Goal: Transaction & Acquisition: Purchase product/service

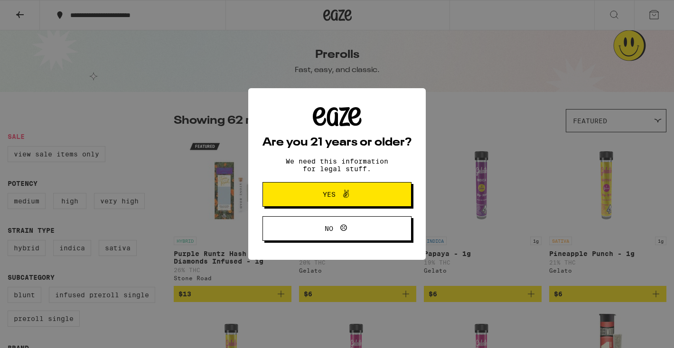
click at [376, 202] on button "Yes" at bounding box center [336, 194] width 149 height 25
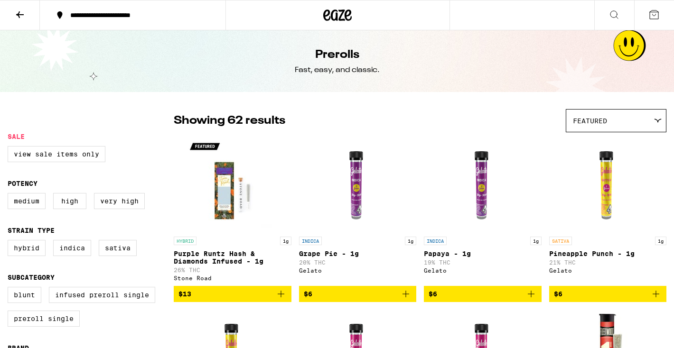
click at [176, 18] on div "**********" at bounding box center [138, 15] width 146 height 7
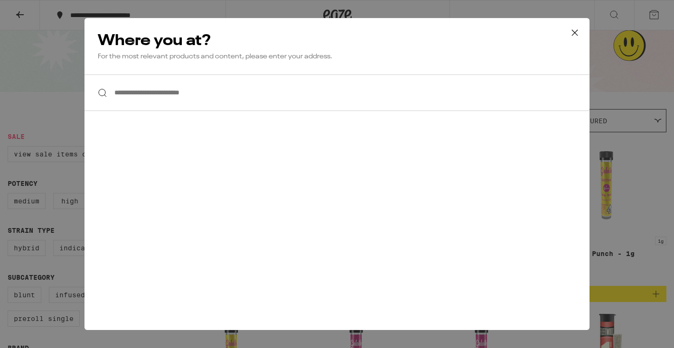
click at [204, 93] on input "**********" at bounding box center [336, 93] width 505 height 37
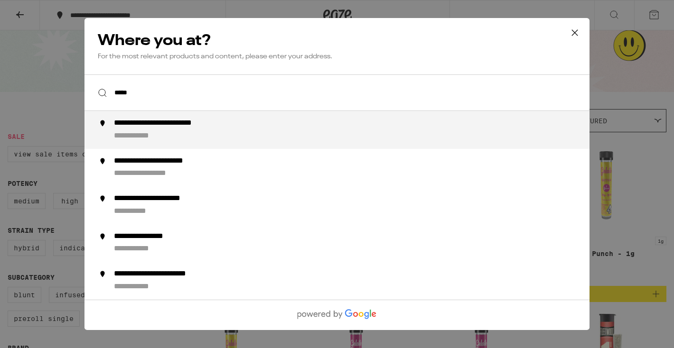
click at [196, 137] on div "**********" at bounding box center [356, 130] width 484 height 23
type input "**********"
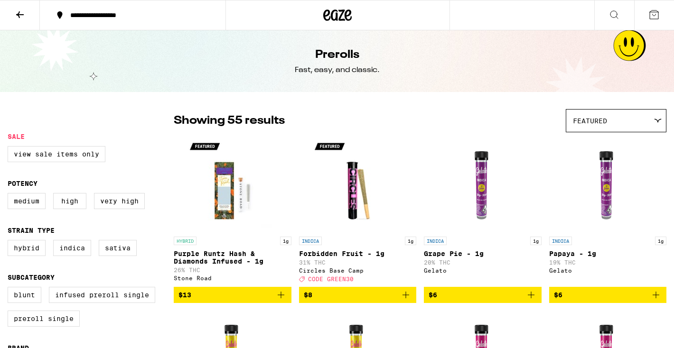
click at [654, 9] on icon at bounding box center [653, 14] width 11 height 11
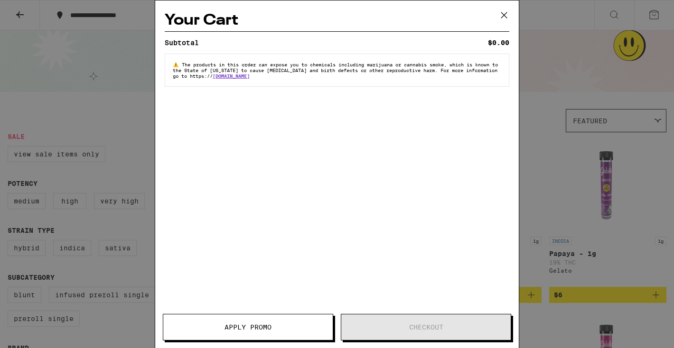
click at [555, 110] on div "Your Cart Subtotal $0.00 ⚠️ The products in this order can expose you to chemic…" at bounding box center [337, 174] width 674 height 348
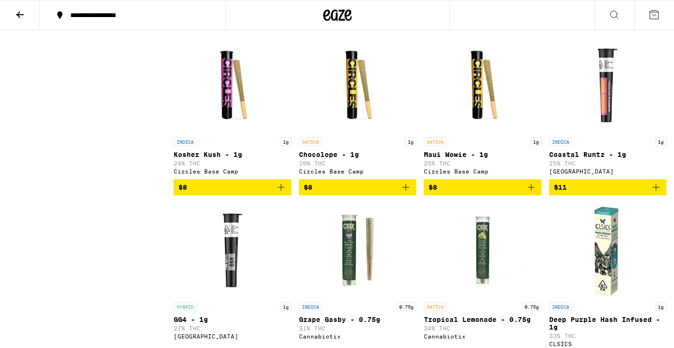
scroll to position [611, 0]
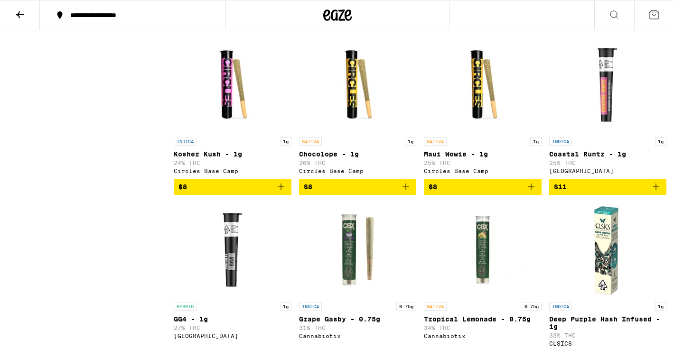
click at [408, 193] on icon "Add to bag" at bounding box center [405, 186] width 11 height 11
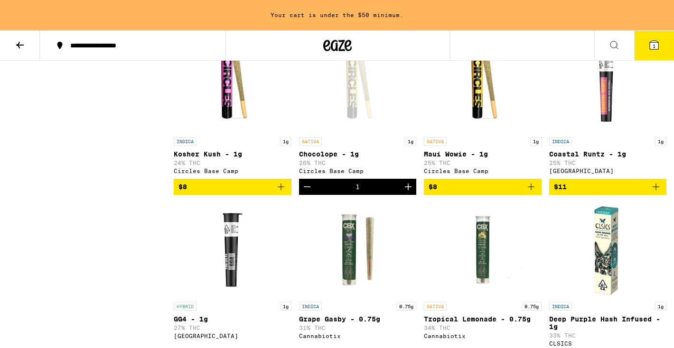
click at [531, 190] on icon "Add to bag" at bounding box center [531, 187] width 7 height 7
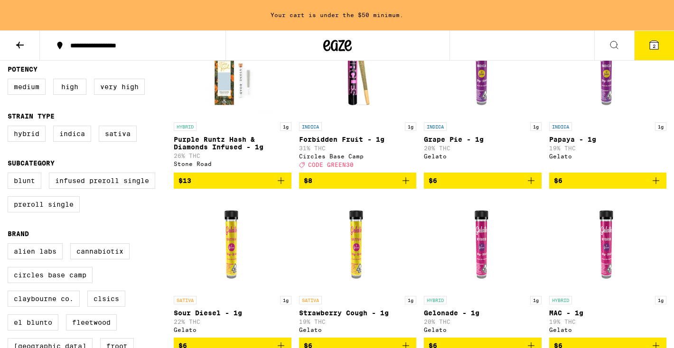
scroll to position [0, 0]
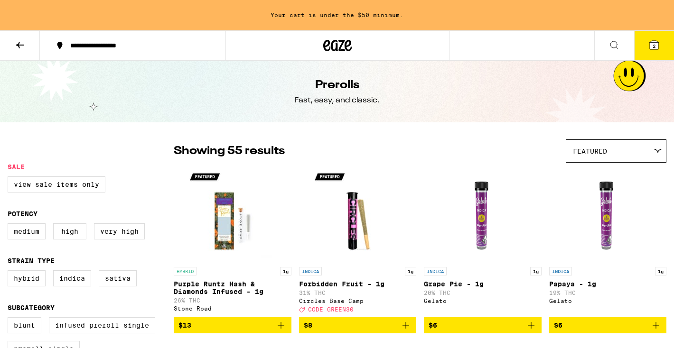
click at [20, 45] on icon at bounding box center [20, 45] width 8 height 7
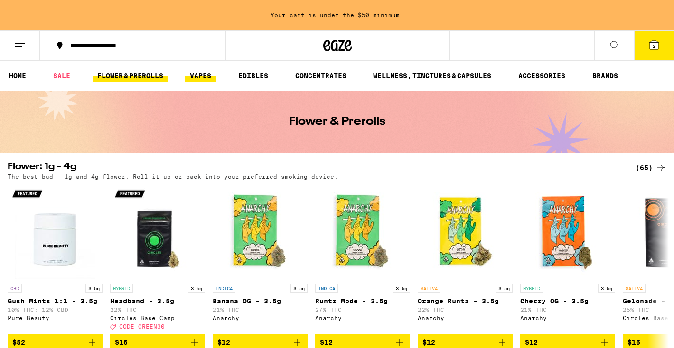
click at [196, 76] on link "VAPES" at bounding box center [200, 75] width 31 height 11
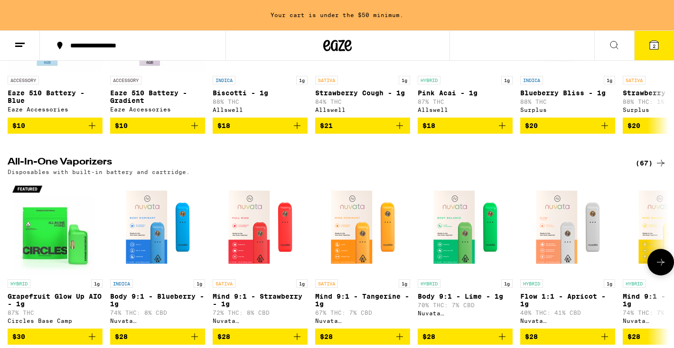
scroll to position [289, 0]
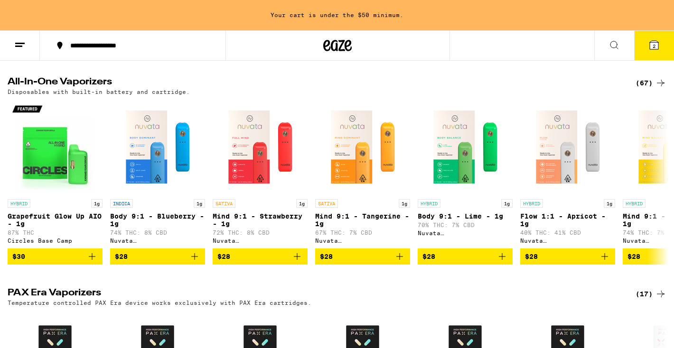
click at [645, 86] on div "(67)" at bounding box center [650, 82] width 31 height 11
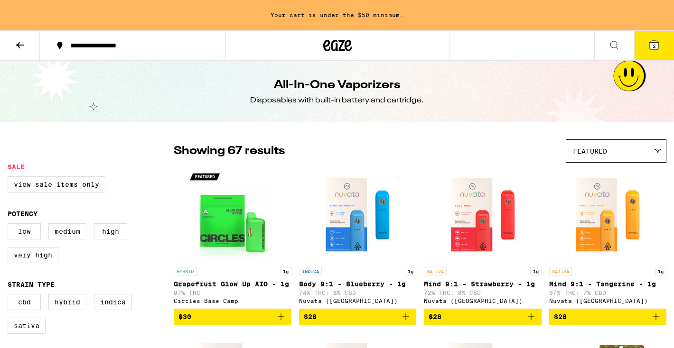
click at [586, 144] on div "Featured" at bounding box center [616, 151] width 100 height 22
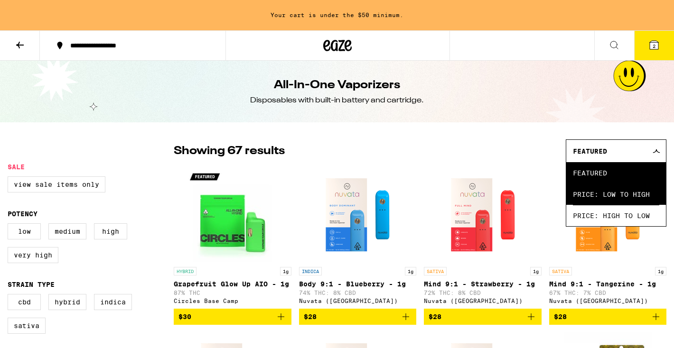
click at [598, 199] on span "Price: Low to High" at bounding box center [616, 194] width 86 height 21
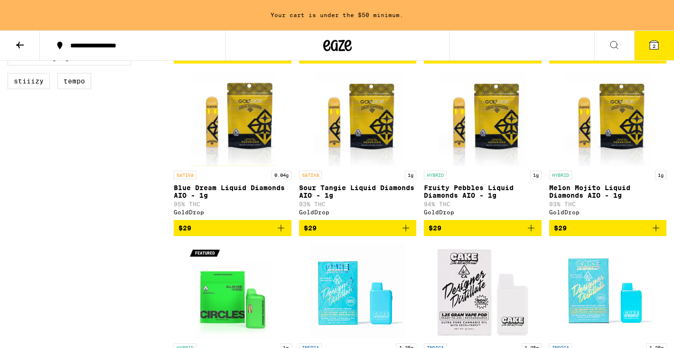
scroll to position [433, 0]
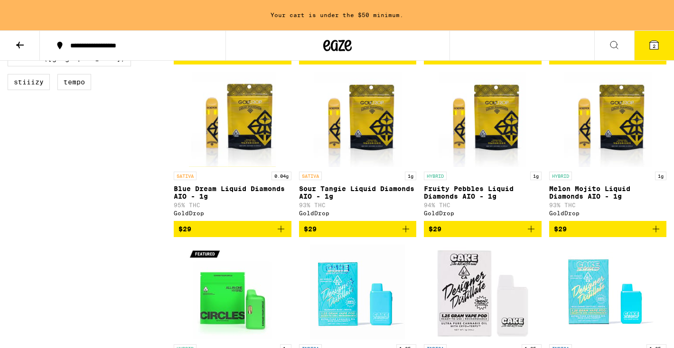
click at [533, 235] on icon "Add to bag" at bounding box center [530, 229] width 11 height 11
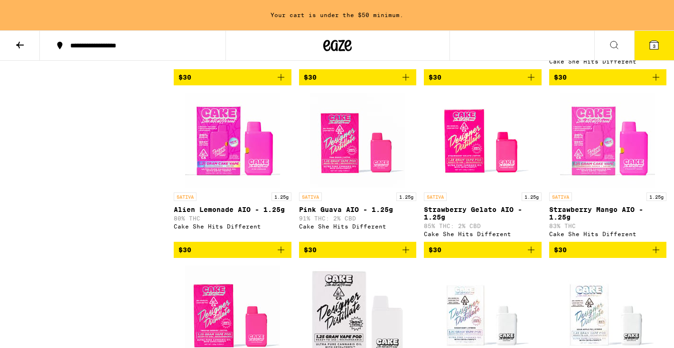
scroll to position [757, 0]
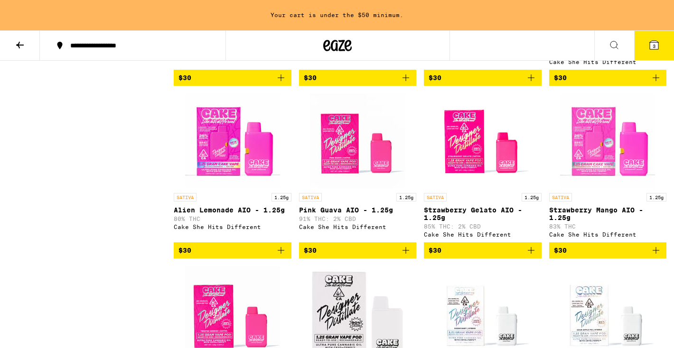
click at [406, 256] on icon "Add to bag" at bounding box center [405, 250] width 11 height 11
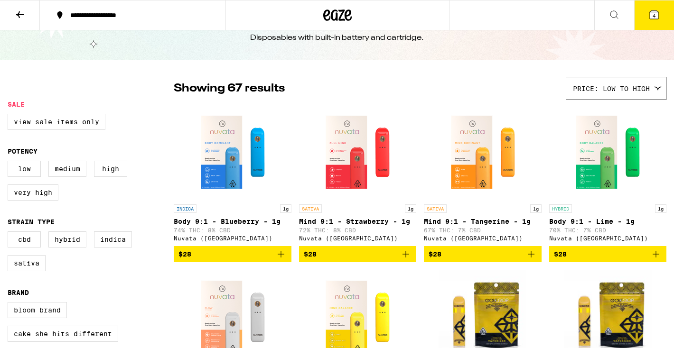
scroll to position [36, 0]
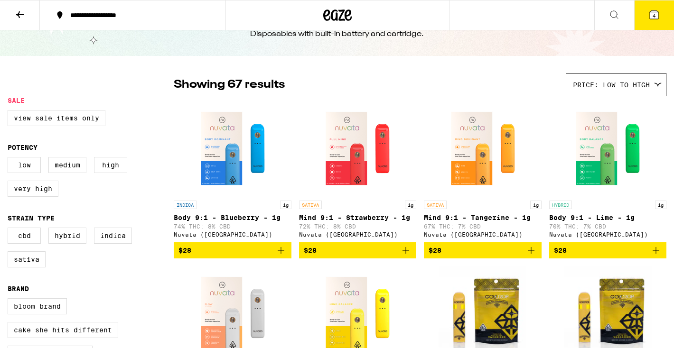
click at [25, 21] on button at bounding box center [20, 15] width 40 height 30
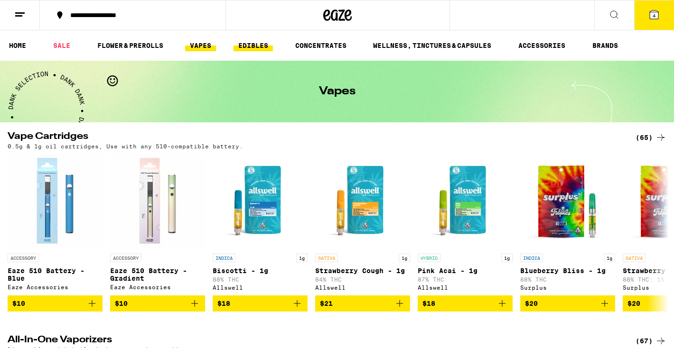
click at [260, 48] on link "EDIBLES" at bounding box center [253, 45] width 39 height 11
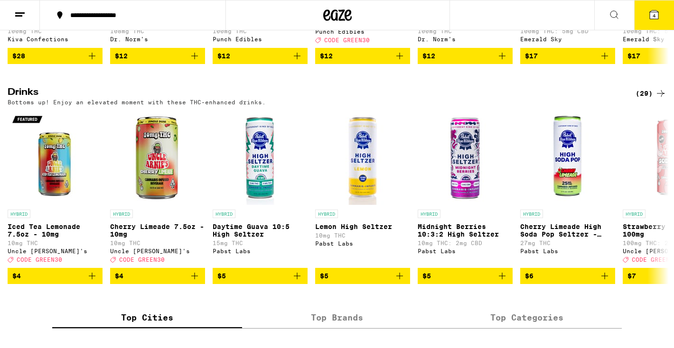
scroll to position [484, 0]
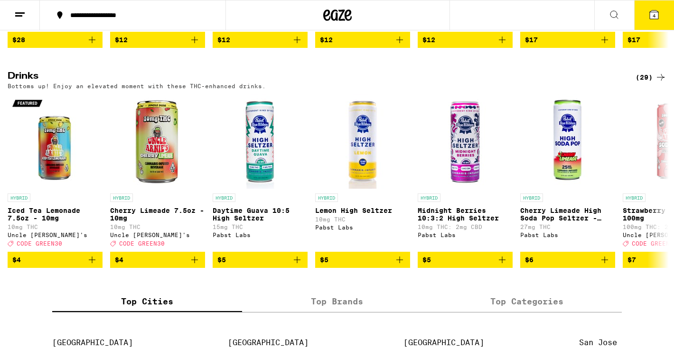
click at [645, 83] on div "(29)" at bounding box center [650, 77] width 31 height 11
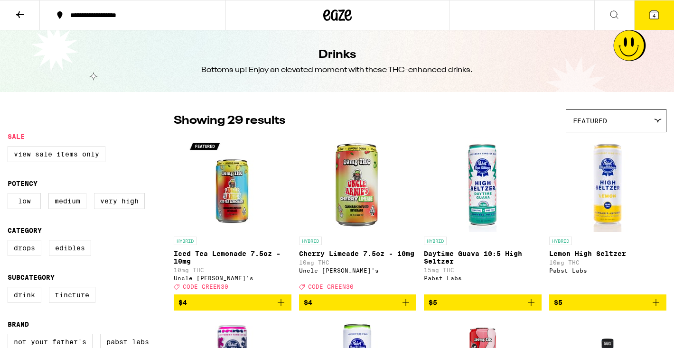
click at [608, 117] on div "Featured" at bounding box center [616, 121] width 100 height 22
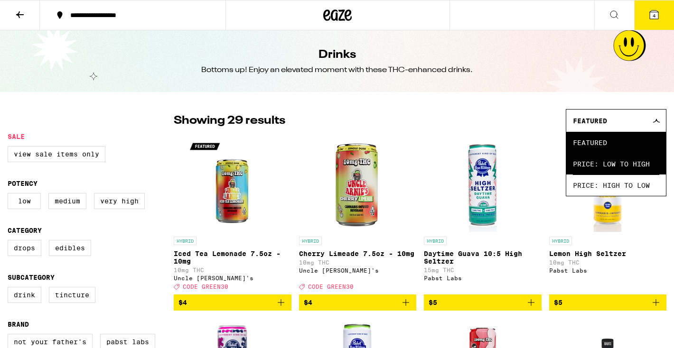
click at [597, 165] on span "Price: Low to High" at bounding box center [616, 163] width 86 height 21
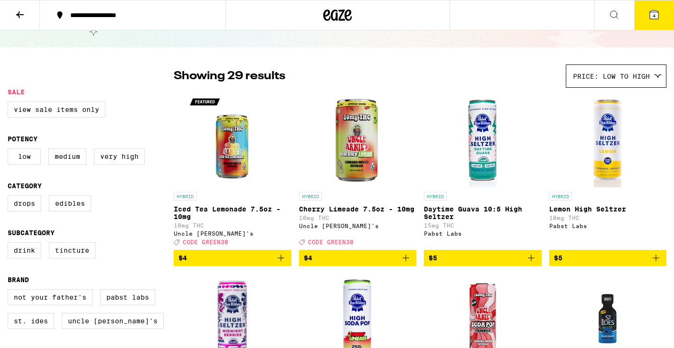
scroll to position [46, 0]
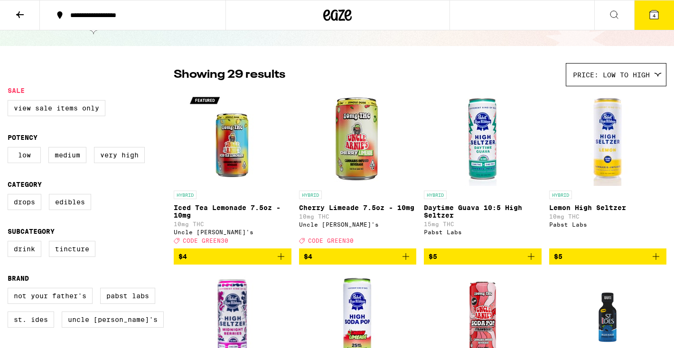
click at [409, 260] on icon "Add to bag" at bounding box center [405, 256] width 7 height 7
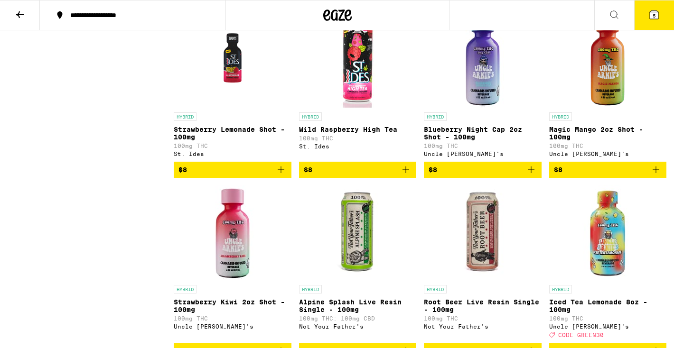
scroll to position [656, 0]
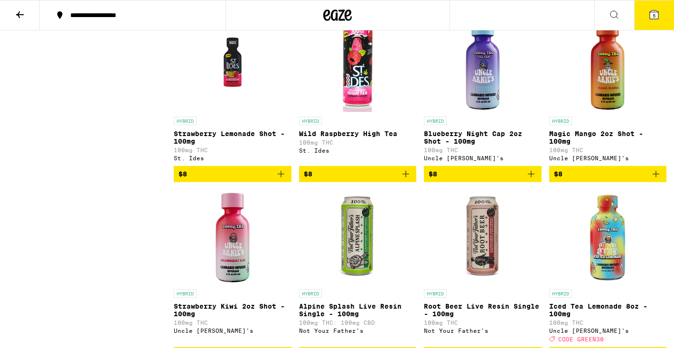
click at [658, 180] on icon "Add to bag" at bounding box center [655, 173] width 11 height 11
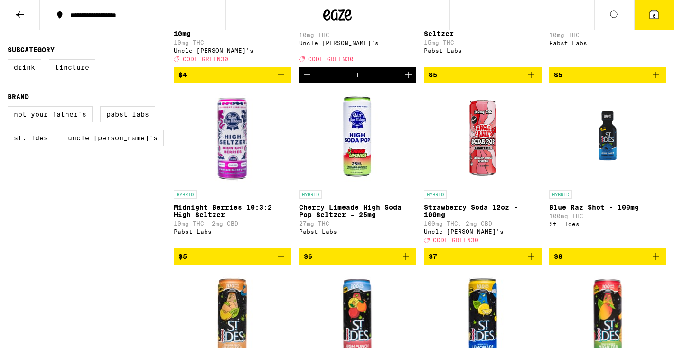
scroll to position [0, 0]
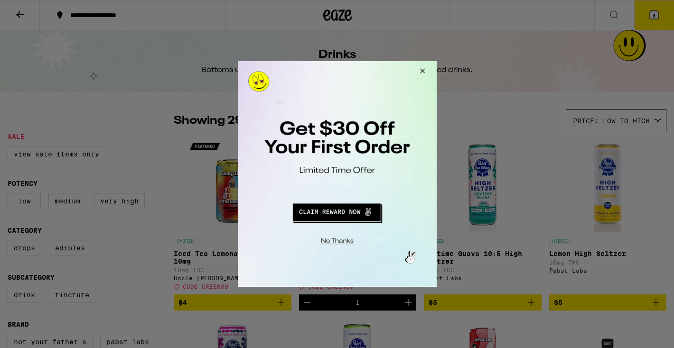
click at [366, 215] on button "Redirect to URL" at bounding box center [335, 211] width 165 height 23
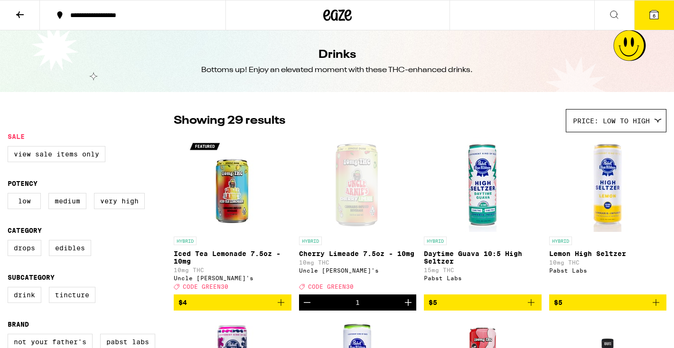
click at [652, 12] on icon at bounding box center [654, 14] width 9 height 9
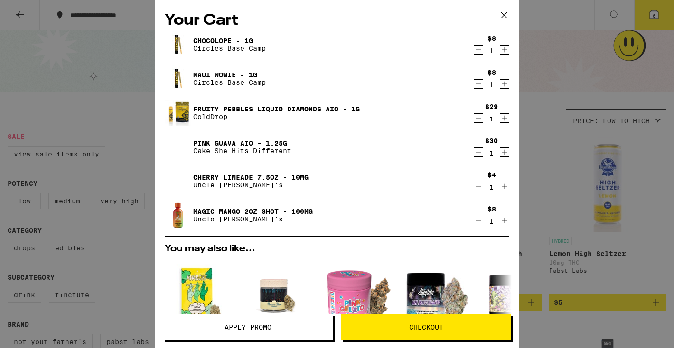
click at [478, 120] on icon "Decrement" at bounding box center [478, 117] width 9 height 11
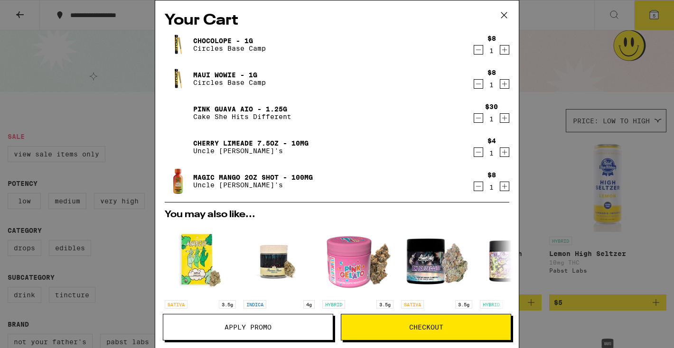
scroll to position [12, 0]
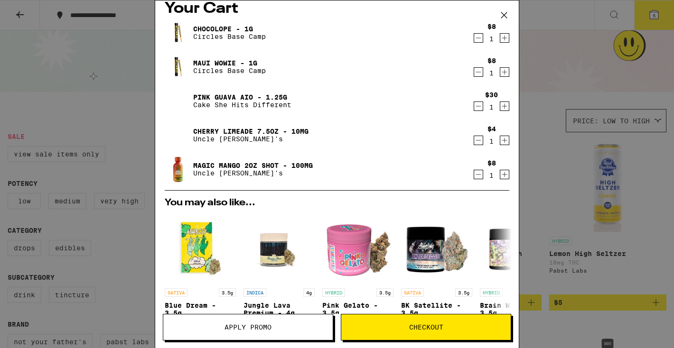
click at [480, 142] on icon "Decrement" at bounding box center [478, 140] width 9 height 11
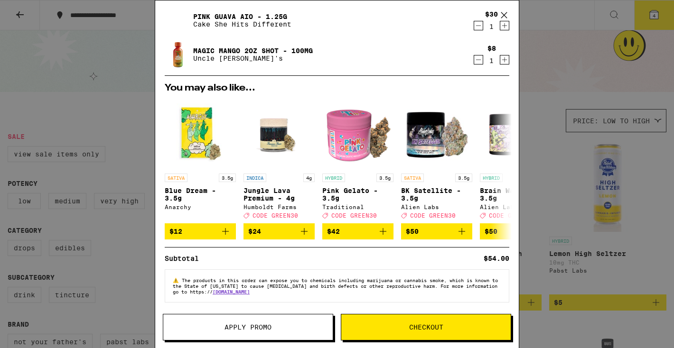
scroll to position [97, 0]
click at [413, 327] on span "Checkout" at bounding box center [426, 327] width 34 height 7
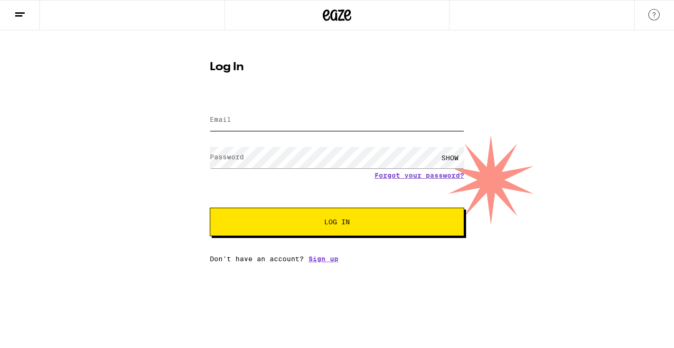
click at [266, 119] on input "Email" at bounding box center [337, 120] width 254 height 21
type input "jordantbarrow@gmail.com"
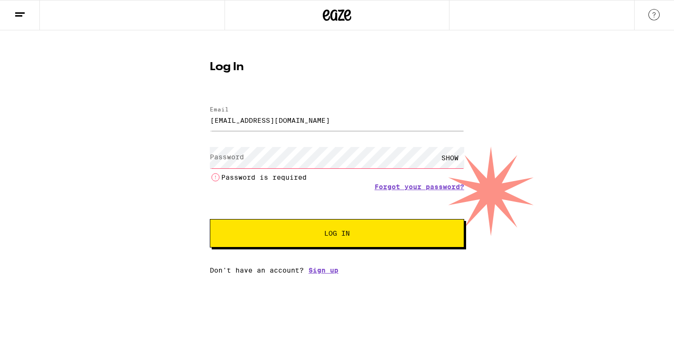
drag, startPoint x: 427, startPoint y: 177, endPoint x: 284, endPoint y: 145, distance: 145.9
click at [284, 145] on form "Email Email jordantbarrow@gmail.com Password Password SHOW Password is required…" at bounding box center [337, 172] width 254 height 151
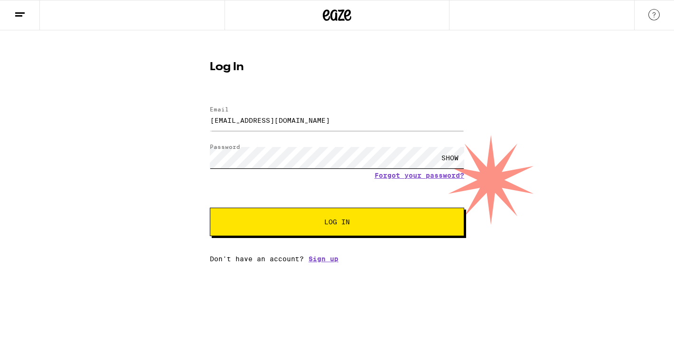
click at [210, 208] on button "Log In" at bounding box center [337, 222] width 254 height 28
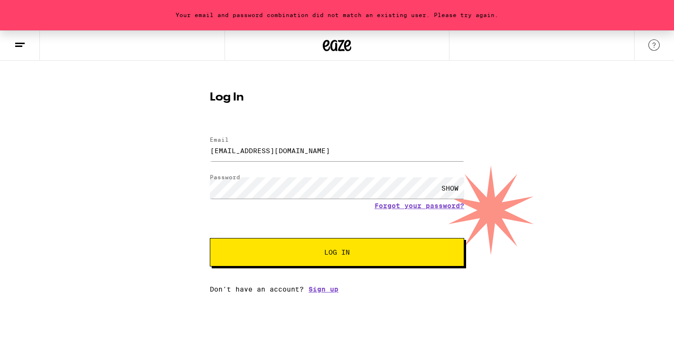
click at [430, 211] on form "Email Email jordantbarrow@gmail.com Password Password SHOW Forgot your password…" at bounding box center [337, 197] width 254 height 140
click at [430, 209] on link "Forgot your password?" at bounding box center [419, 206] width 90 height 8
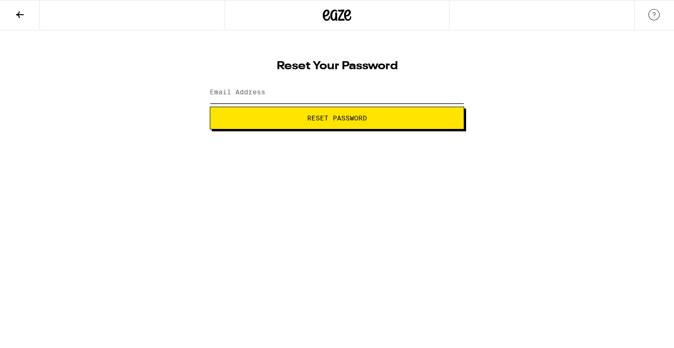
click at [278, 85] on input "Email Address" at bounding box center [337, 92] width 254 height 21
type input "jordantbarrow@gmail.com"
click at [302, 118] on span "Reset Password" at bounding box center [337, 118] width 238 height 7
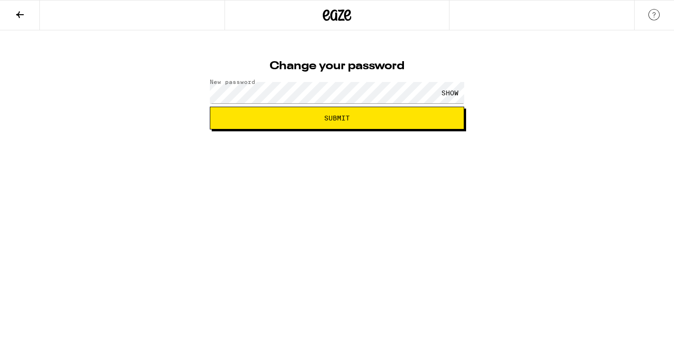
click at [296, 122] on button "Submit" at bounding box center [337, 118] width 254 height 23
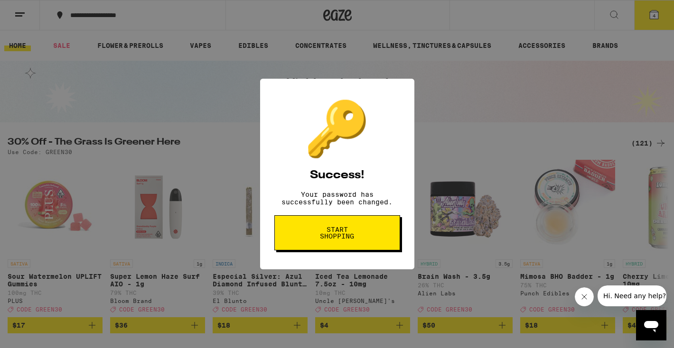
click at [368, 223] on button "Start shopping" at bounding box center [337, 232] width 126 height 35
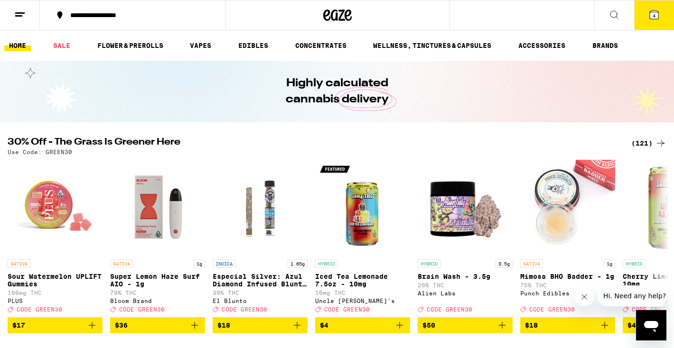
click at [651, 10] on icon at bounding box center [654, 14] width 9 height 9
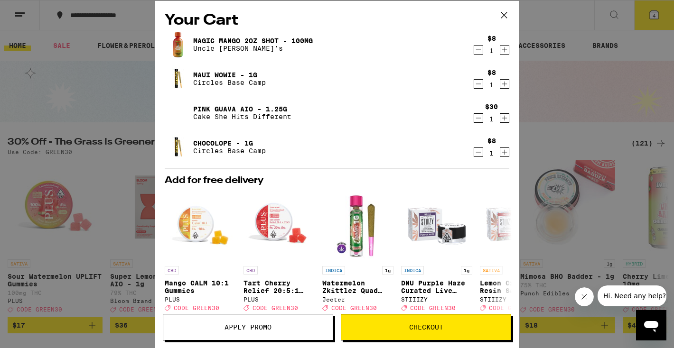
click at [506, 12] on icon at bounding box center [504, 15] width 6 height 6
